Goal: Check status: Check status

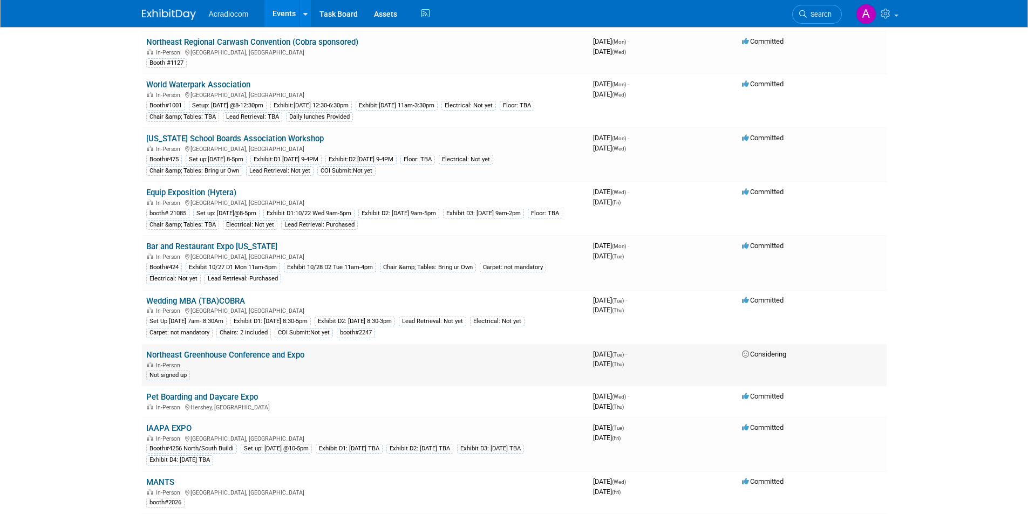
scroll to position [324, 0]
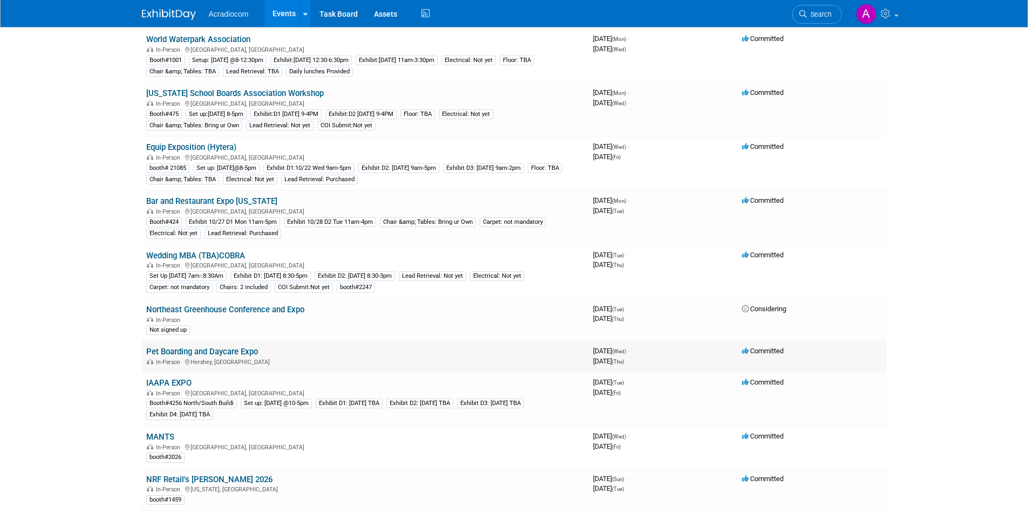
click at [227, 353] on link "Pet Boarding and Daycare Expo" at bounding box center [202, 352] width 112 height 10
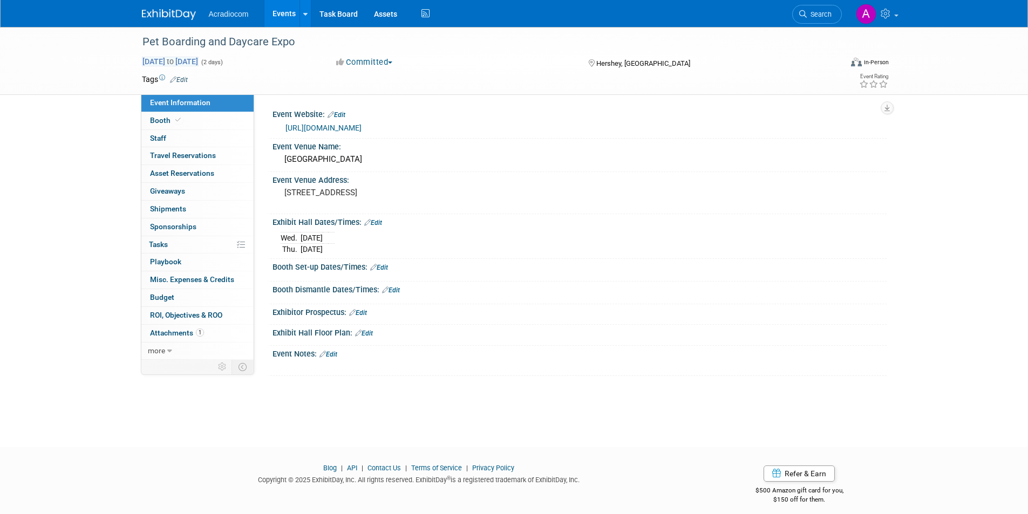
click at [167, 62] on span "Nov 12, 2025 to Nov 13, 2025" at bounding box center [170, 62] width 57 height 10
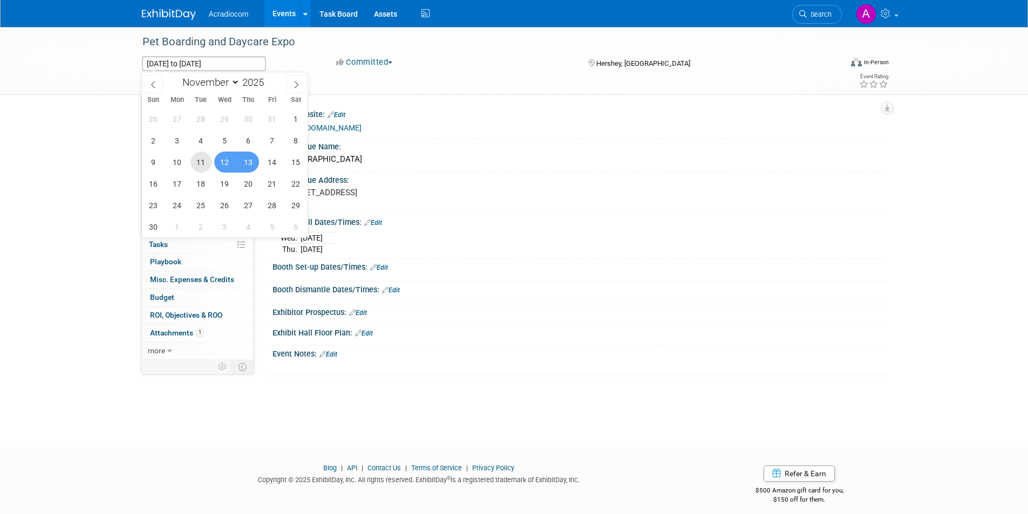
click at [201, 165] on span "11" at bounding box center [200, 162] width 21 height 21
click at [247, 163] on span "13" at bounding box center [248, 162] width 21 height 21
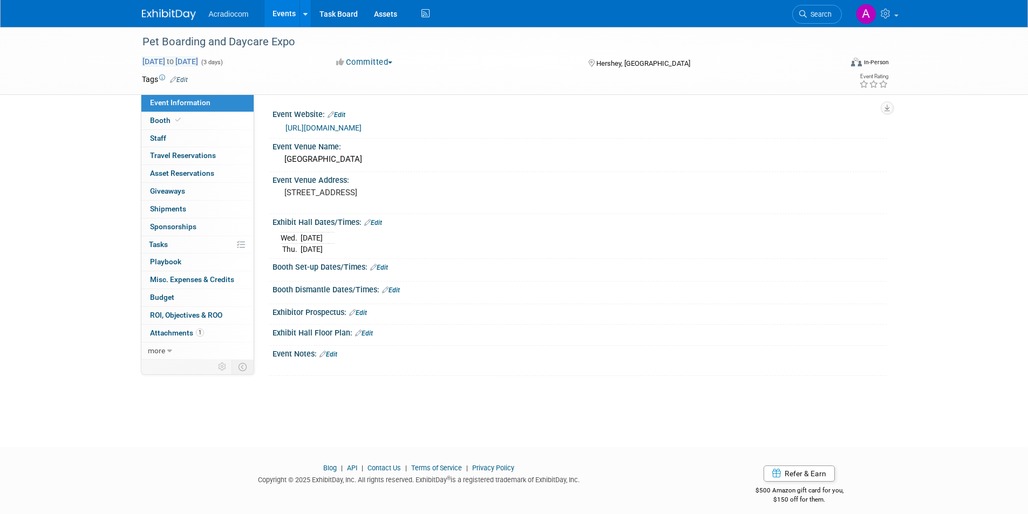
click at [164, 63] on span "Nov 11, 2025 to Nov 13, 2025" at bounding box center [170, 62] width 57 height 10
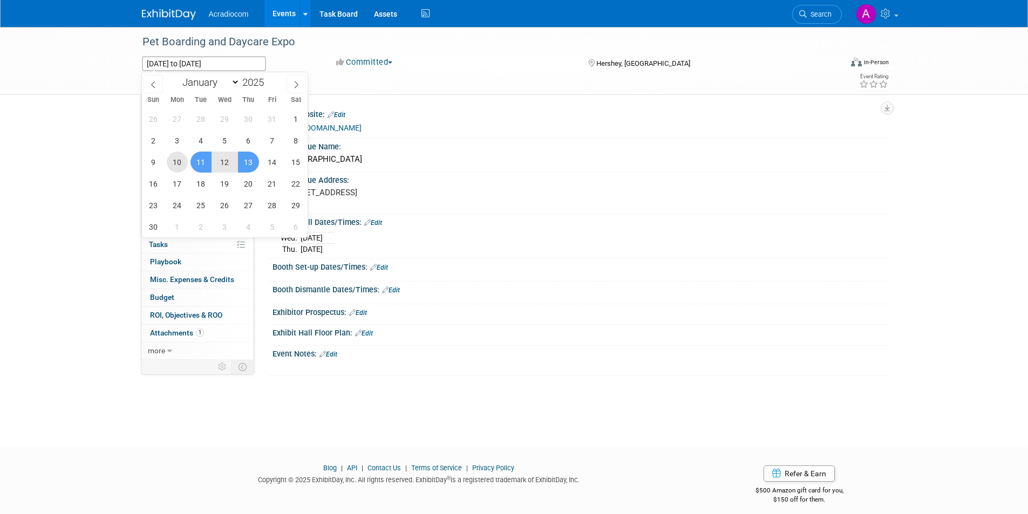
click at [183, 161] on span "10" at bounding box center [177, 162] width 21 height 21
type input "Nov 10, 2025"
click at [247, 164] on span "13" at bounding box center [248, 162] width 21 height 21
